Goal: Task Accomplishment & Management: Manage account settings

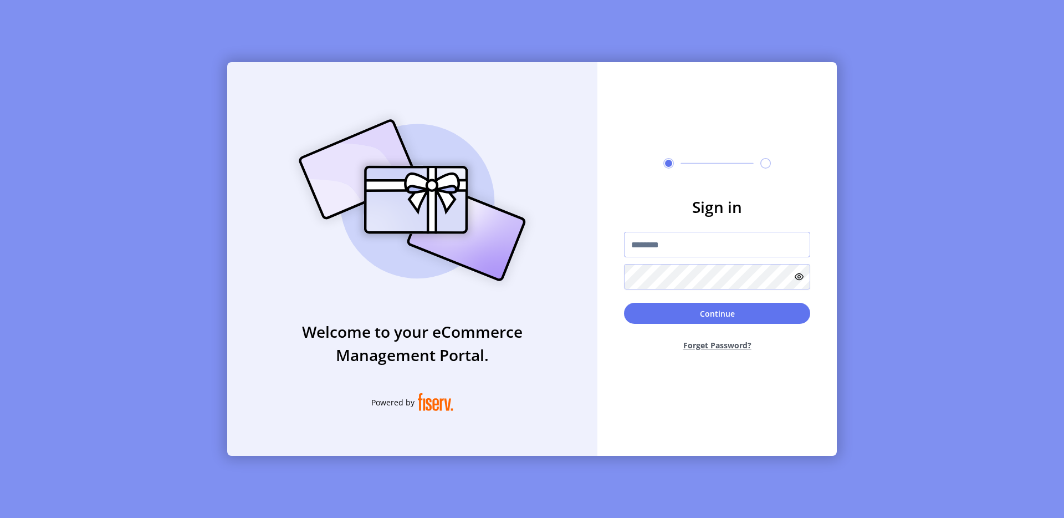
click at [637, 247] on input "text" at bounding box center [717, 244] width 186 height 25
type input "**********"
click at [750, 318] on button "Continue" at bounding box center [717, 313] width 186 height 21
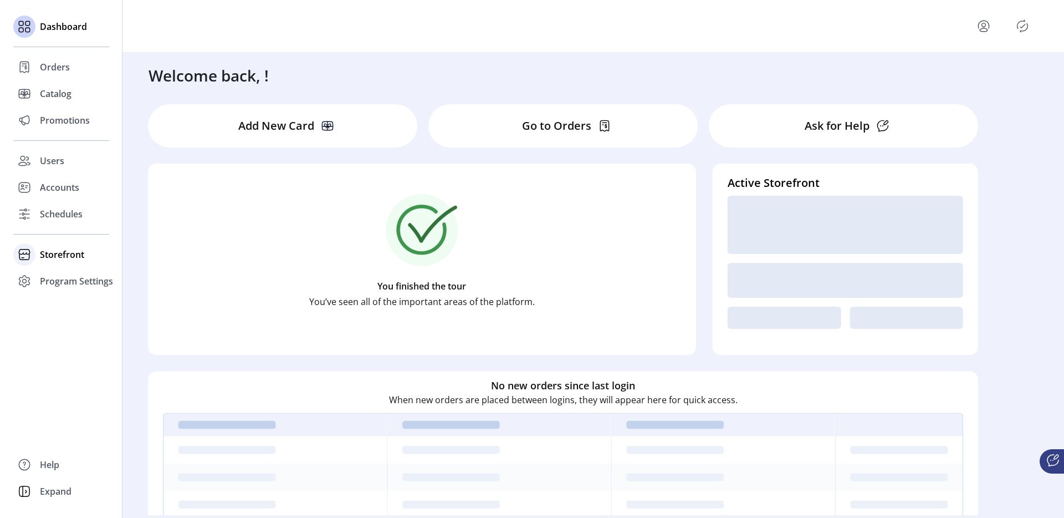
click at [49, 253] on span "Storefront" at bounding box center [62, 254] width 44 height 13
click at [73, 277] on span "Configuration" at bounding box center [69, 276] width 58 height 13
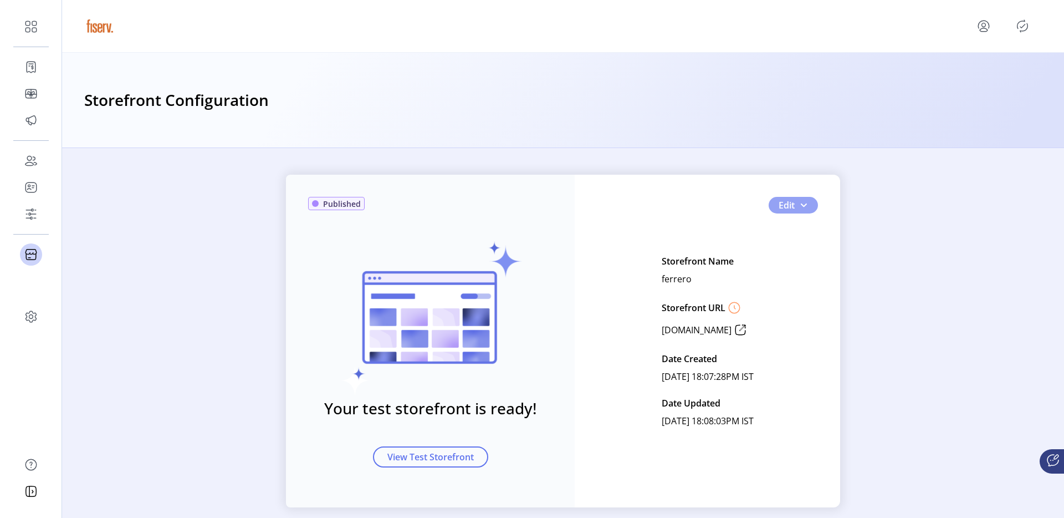
click at [809, 200] on button "Edit" at bounding box center [793, 205] width 49 height 17
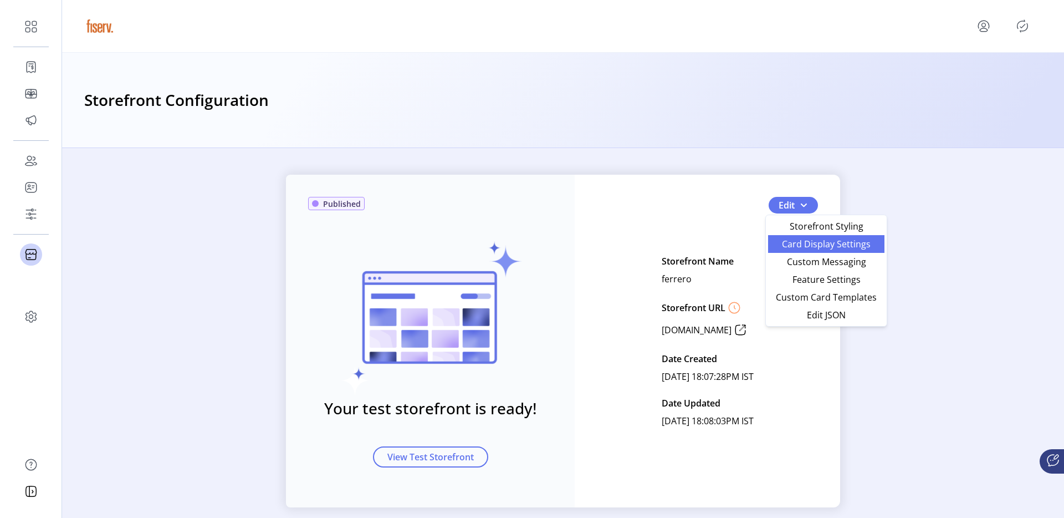
click at [785, 251] on link "Card Display Settings" at bounding box center [826, 244] width 116 height 18
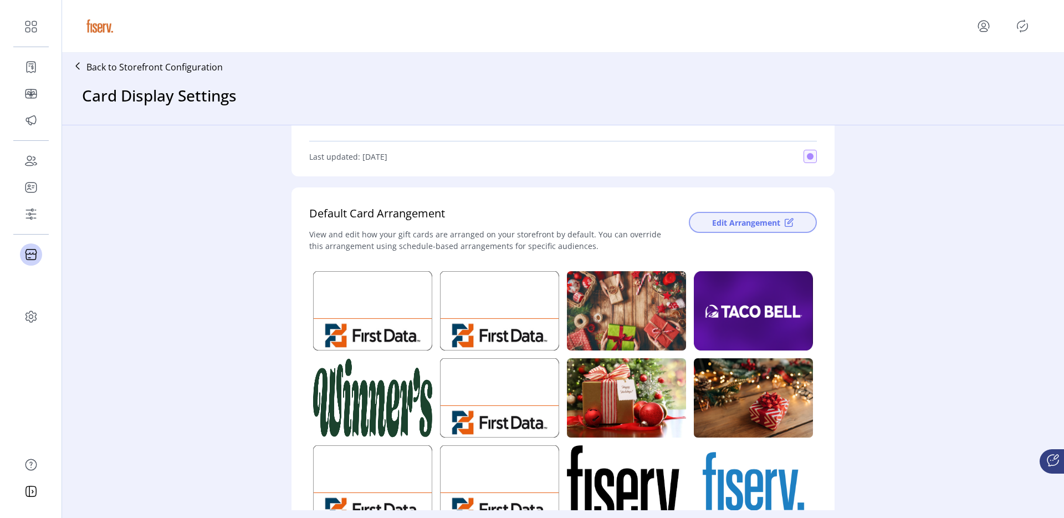
click at [738, 225] on span "Edit Arrangement" at bounding box center [746, 223] width 68 height 12
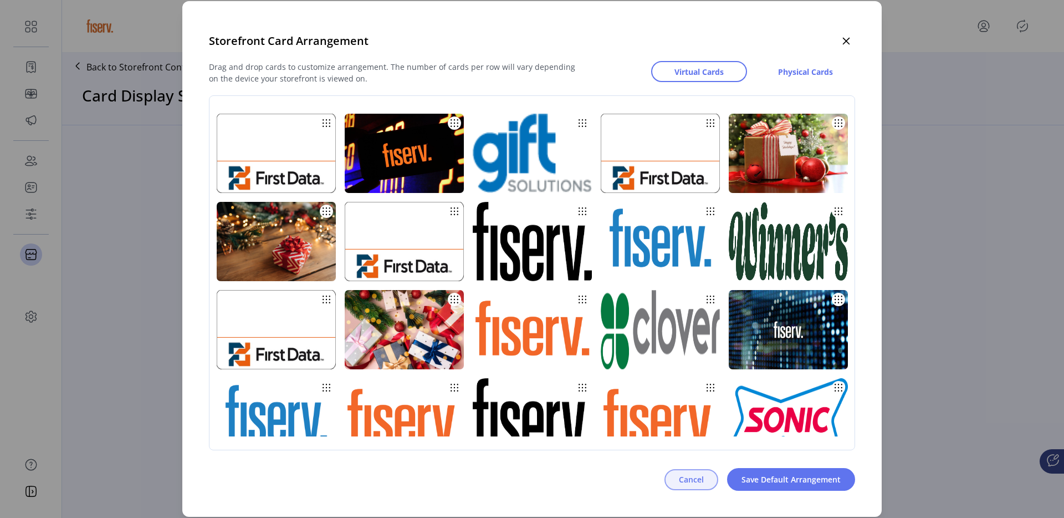
click at [676, 479] on button "Cancel" at bounding box center [692, 479] width 54 height 21
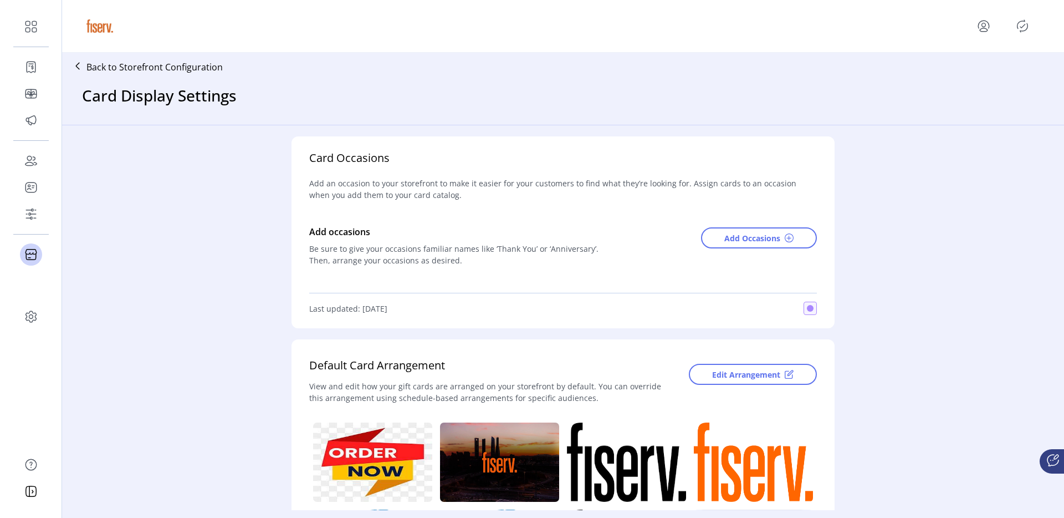
click at [150, 70] on p "Back to Storefront Configuration" at bounding box center [154, 66] width 136 height 13
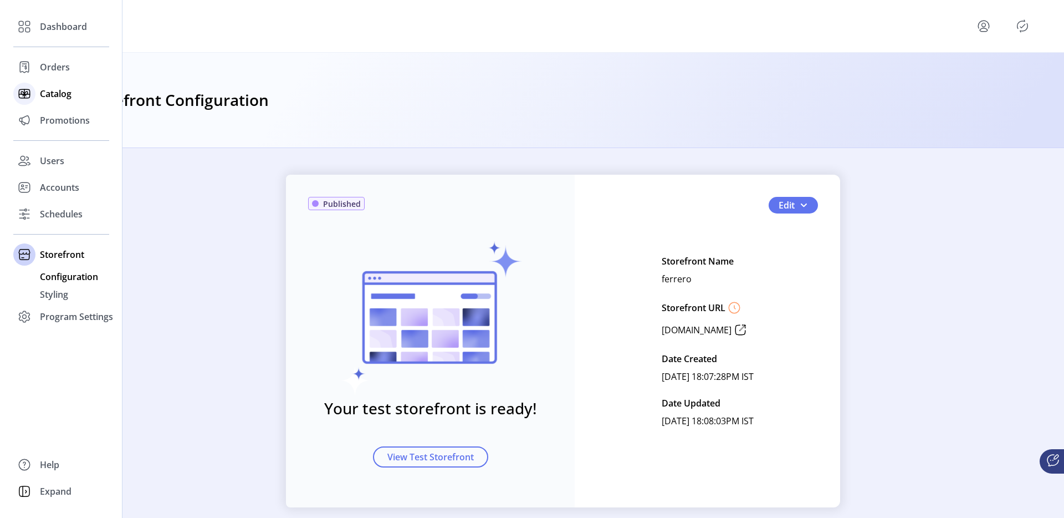
click at [28, 105] on div at bounding box center [24, 93] width 22 height 27
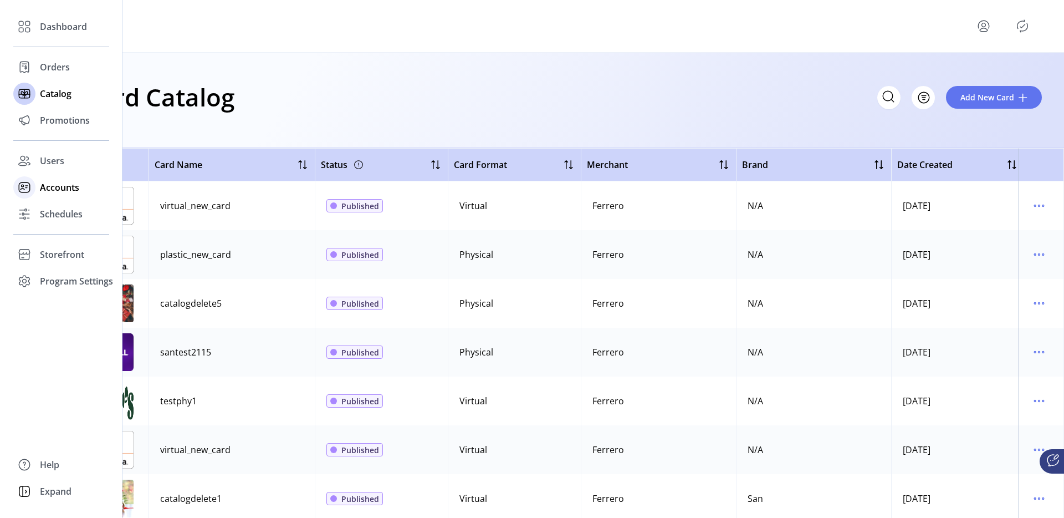
click at [48, 193] on span "Accounts" at bounding box center [59, 187] width 39 height 13
